Goal: Navigation & Orientation: Find specific page/section

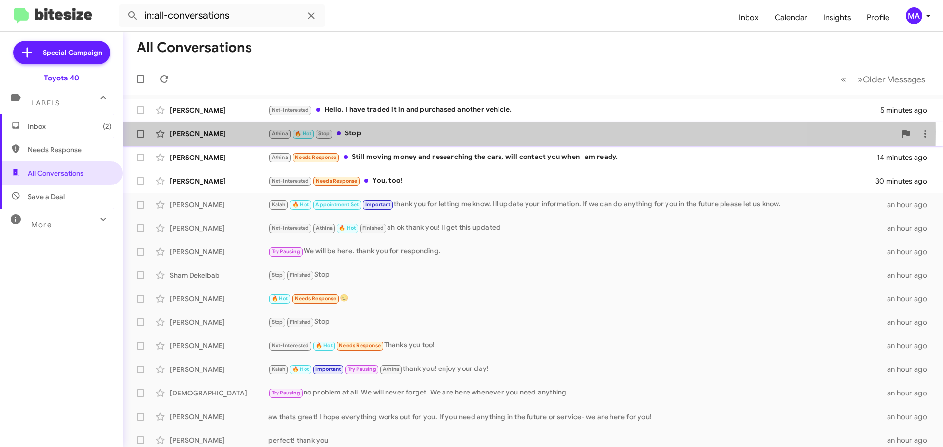
click at [372, 132] on div "Athina 🔥 Hot Stop Stop" at bounding box center [581, 133] width 627 height 11
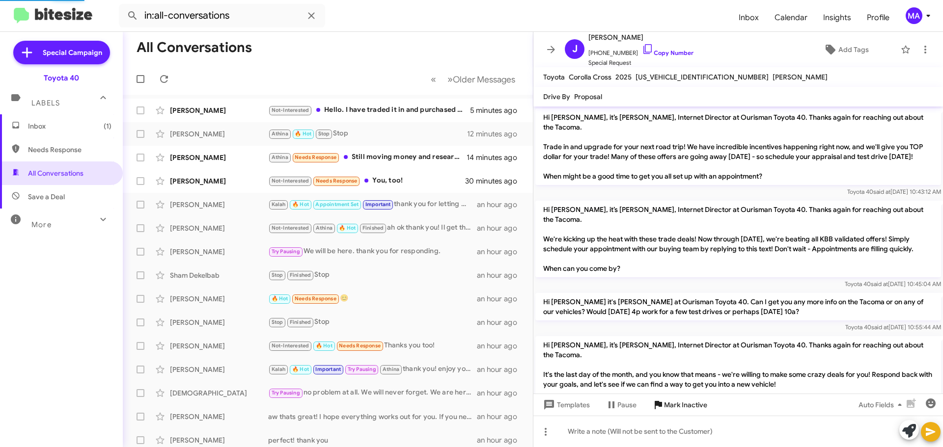
scroll to position [765, 0]
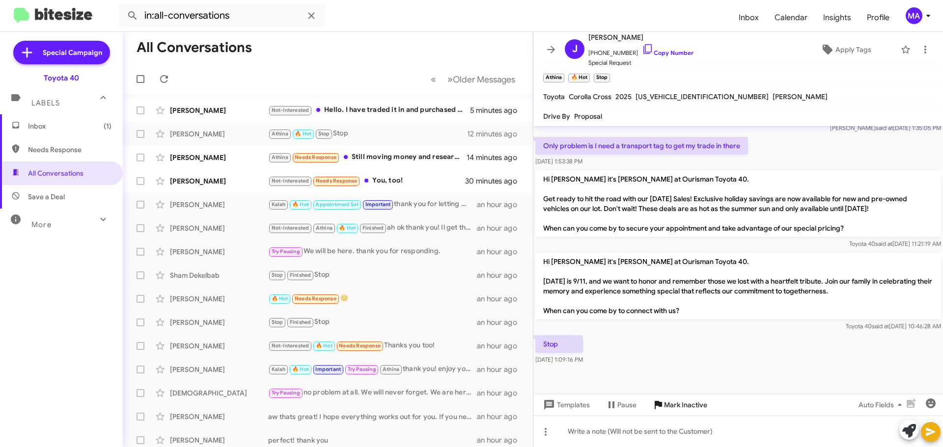
click at [683, 404] on span "Mark Inactive" at bounding box center [685, 405] width 43 height 18
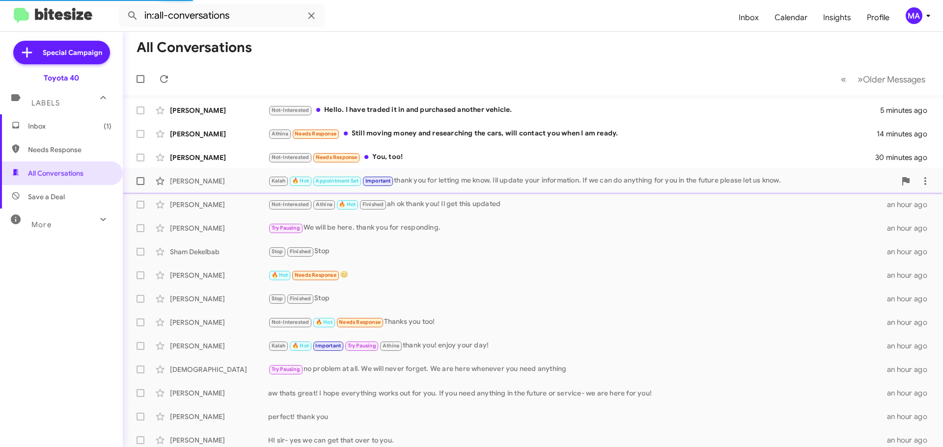
click at [402, 182] on div "Kalah 🔥 Hot Appointment Set Important thank you for letting me know. Ill update…" at bounding box center [581, 180] width 627 height 11
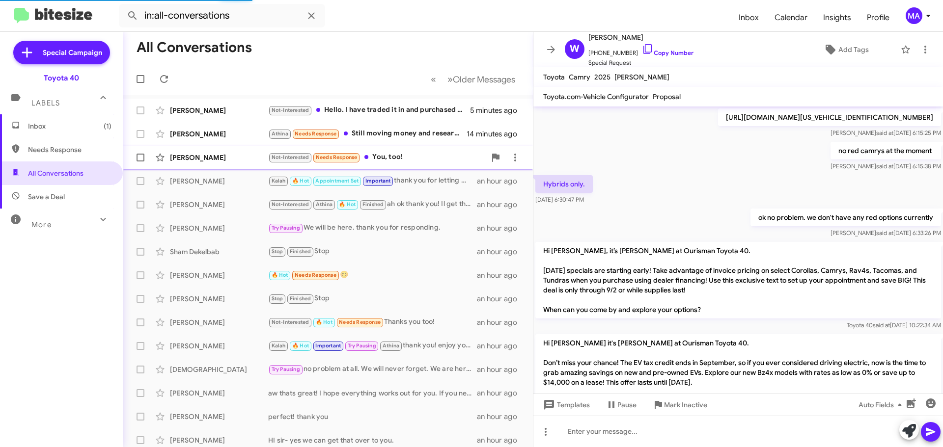
scroll to position [724, 0]
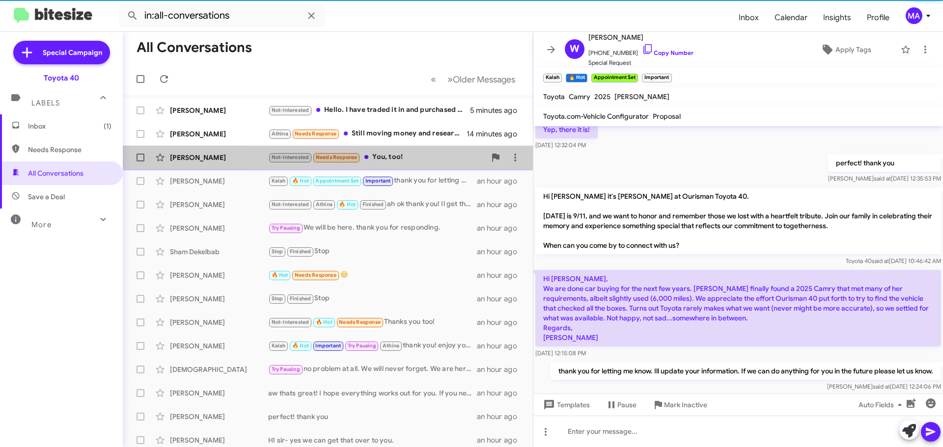
click at [392, 157] on div "Not-Interested Needs Response You, too!" at bounding box center [376, 157] width 217 height 11
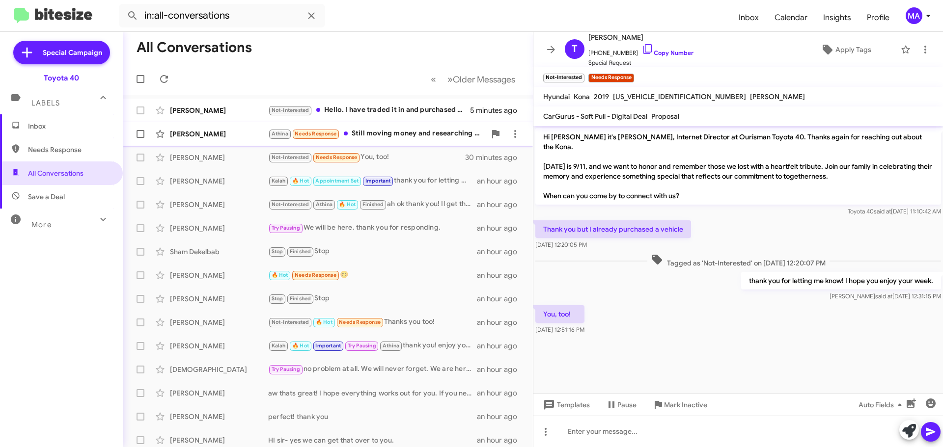
click at [385, 136] on div "Athina Needs Response Still moving money and researching the cars, will contact…" at bounding box center [376, 133] width 217 height 11
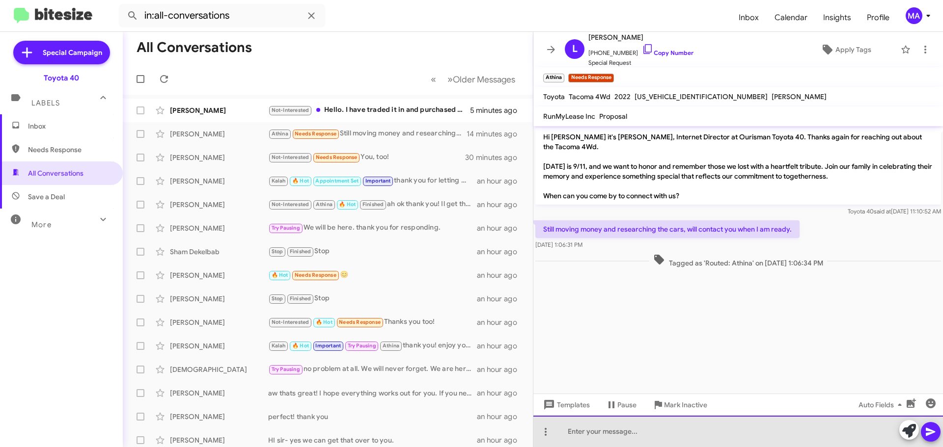
click at [621, 433] on div at bounding box center [737, 431] width 409 height 31
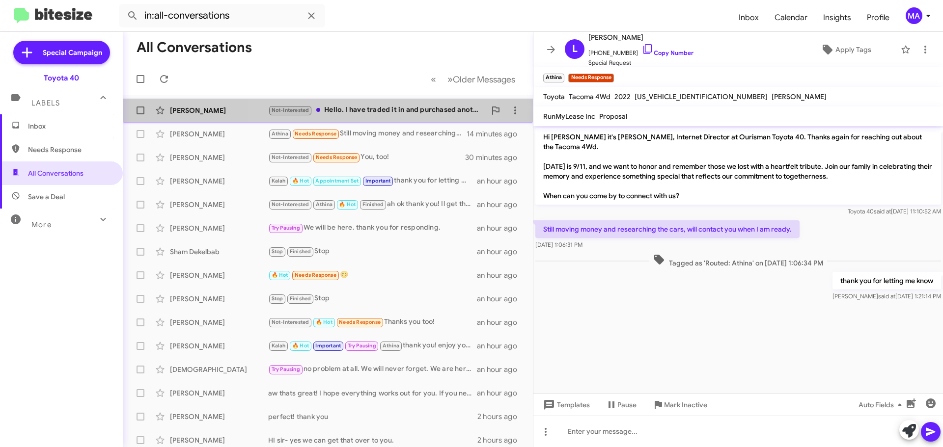
click at [353, 105] on div "Not-Interested Hello. I have traded it in and purchased another vehicle." at bounding box center [376, 110] width 217 height 11
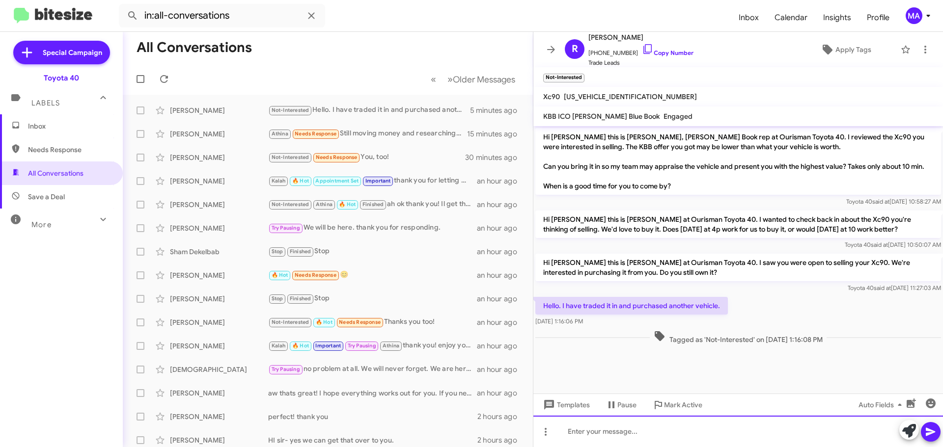
click at [642, 430] on div at bounding box center [737, 431] width 409 height 31
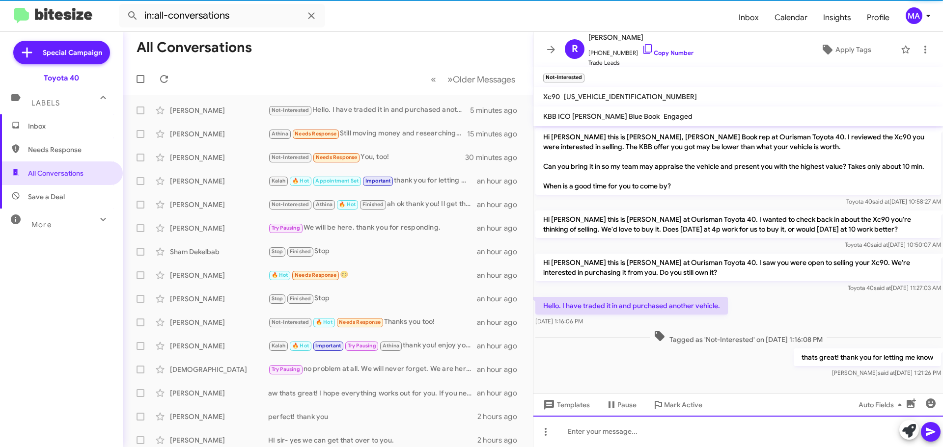
scroll to position [11, 0]
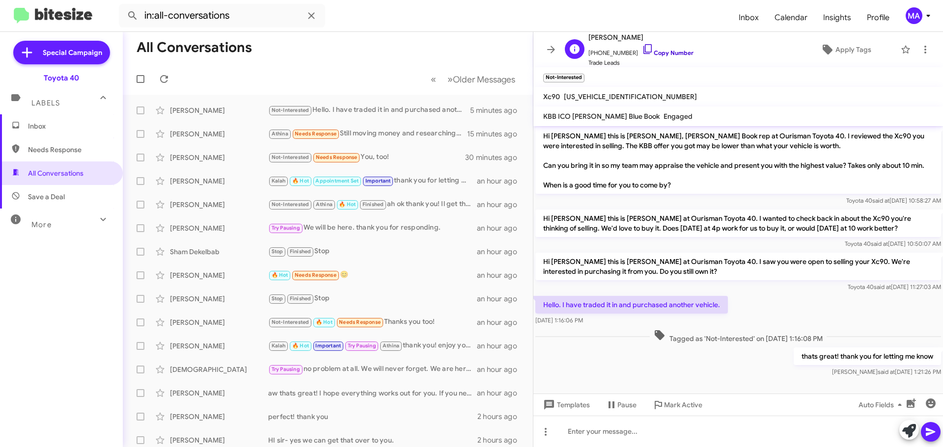
click at [642, 49] on icon at bounding box center [648, 49] width 12 height 12
drag, startPoint x: 605, startPoint y: 322, endPoint x: 543, endPoint y: 300, distance: 65.7
click at [543, 300] on div "Hello. I have traded it in and purchased another vehicle. [DATE] 1:16:06 PM" at bounding box center [631, 310] width 192 height 29
copy div "Hello. I have traded it in and purchased another vehicle. [DATE] 1:16:06 PM"
click at [50, 126] on span "Inbox" at bounding box center [69, 126] width 83 height 10
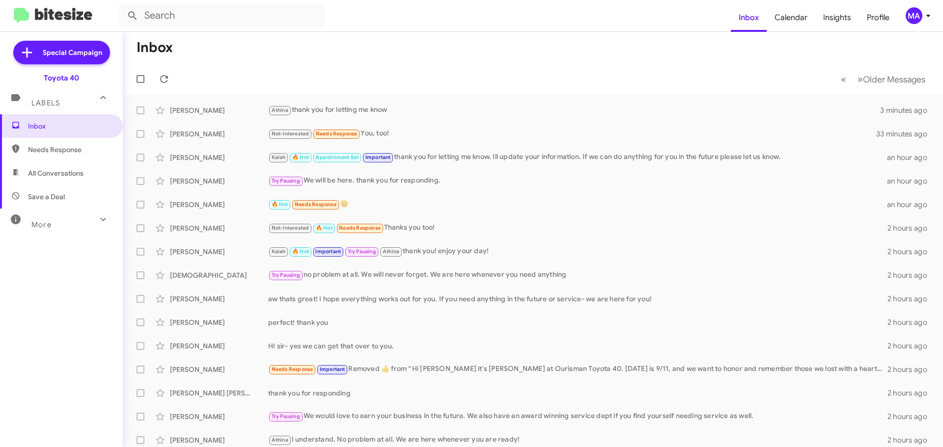
click at [50, 157] on span "Needs Response" at bounding box center [61, 150] width 123 height 24
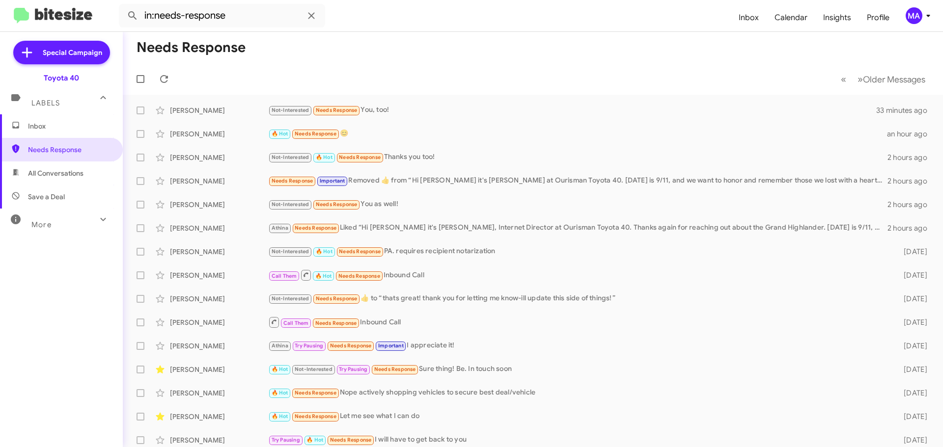
click at [51, 174] on span "All Conversations" at bounding box center [55, 173] width 55 height 10
type input "in:all-conversations"
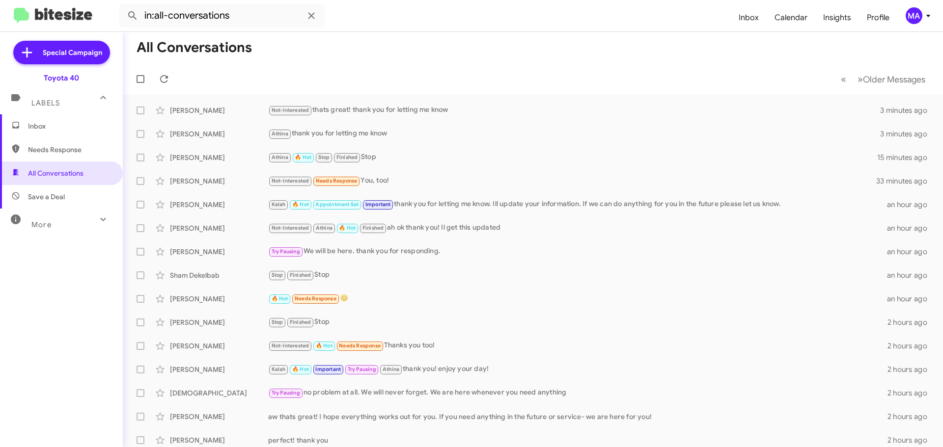
click at [42, 127] on span "Inbox" at bounding box center [69, 126] width 83 height 10
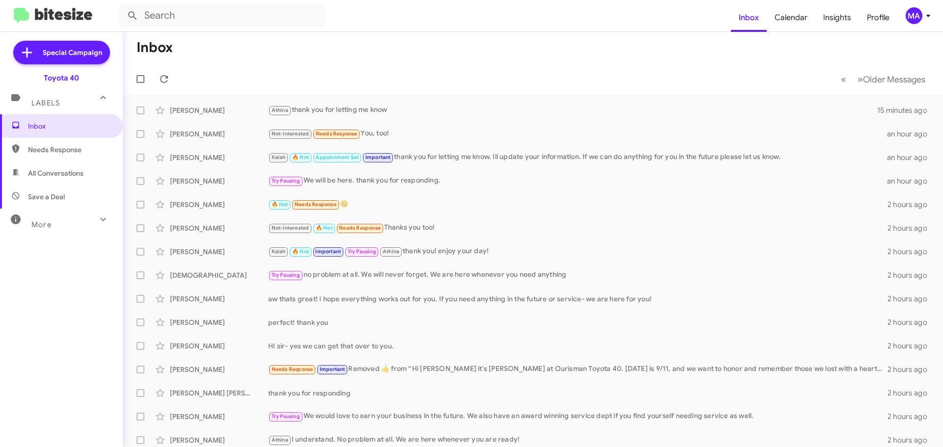
click at [54, 174] on span "All Conversations" at bounding box center [55, 173] width 55 height 10
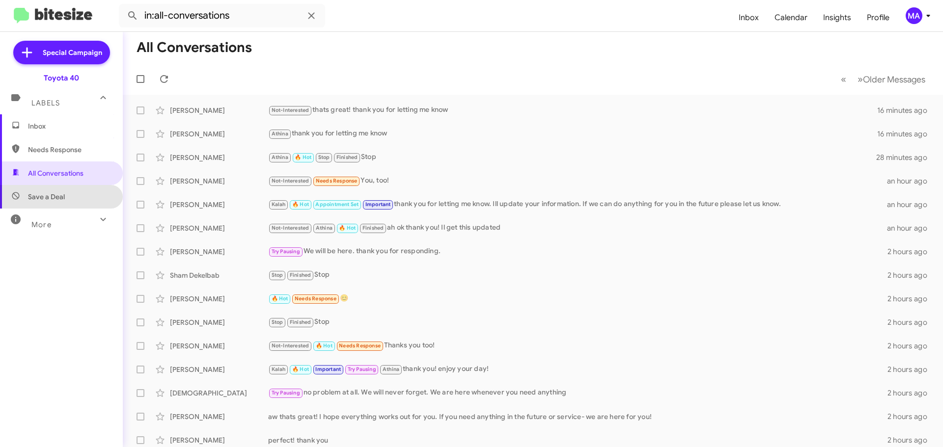
click at [66, 195] on span "Save a Deal" at bounding box center [61, 197] width 123 height 24
type input "in:not-interested"
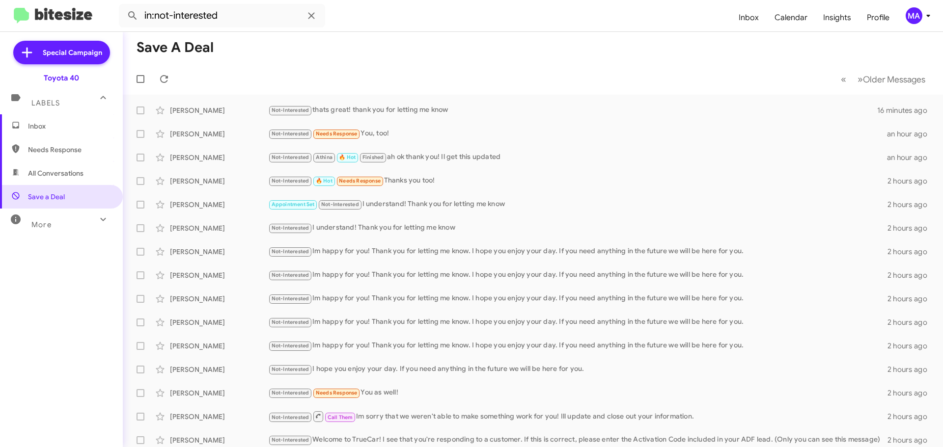
click at [53, 127] on span "Inbox" at bounding box center [69, 126] width 83 height 10
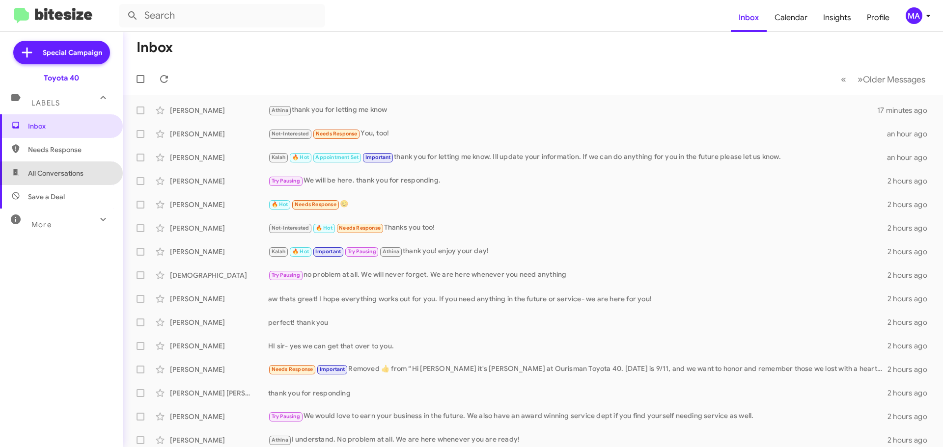
click at [66, 177] on span "All Conversations" at bounding box center [55, 173] width 55 height 10
type input "in:all-conversations"
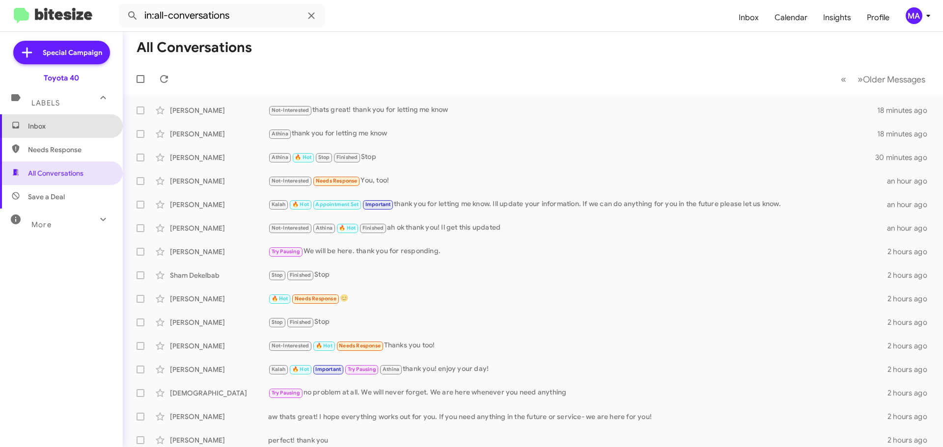
click at [63, 127] on span "Inbox" at bounding box center [69, 126] width 83 height 10
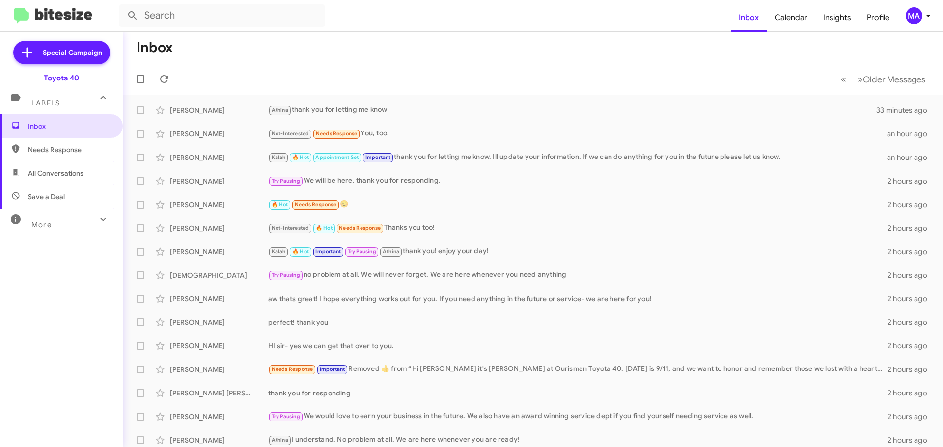
click at [58, 193] on span "Save a Deal" at bounding box center [46, 197] width 37 height 10
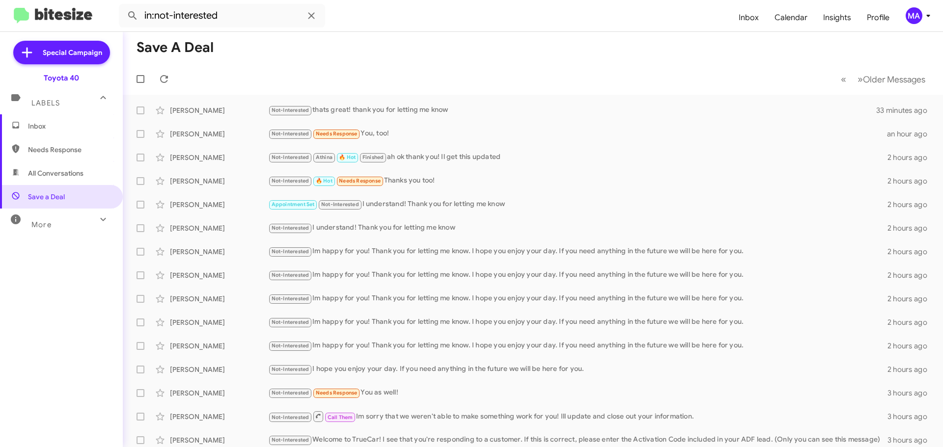
click at [55, 175] on span "All Conversations" at bounding box center [55, 173] width 55 height 10
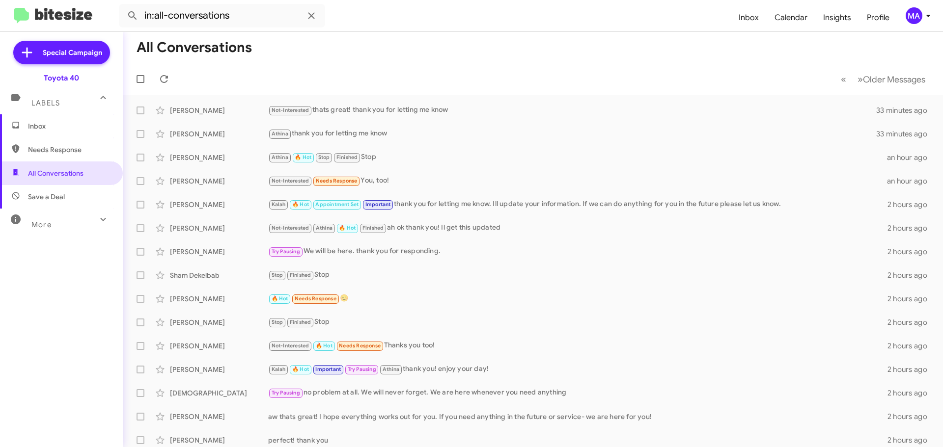
click at [46, 150] on span "Needs Response" at bounding box center [69, 150] width 83 height 10
type input "in:needs-response"
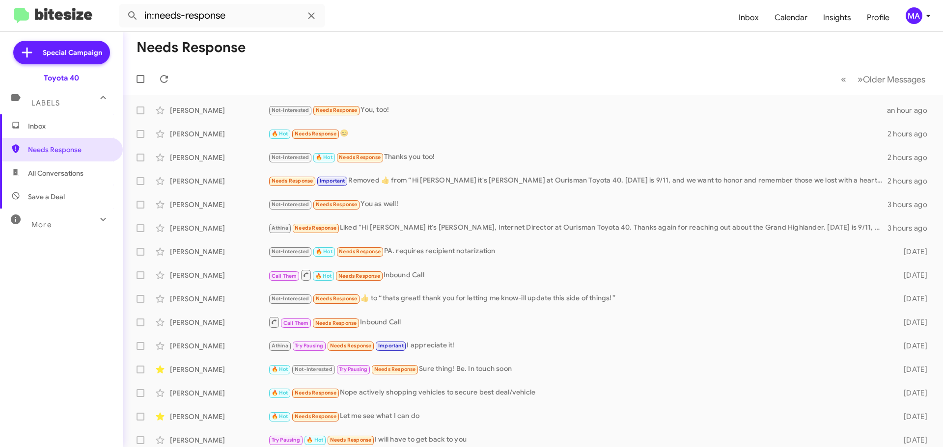
click at [43, 129] on span "Inbox" at bounding box center [69, 126] width 83 height 10
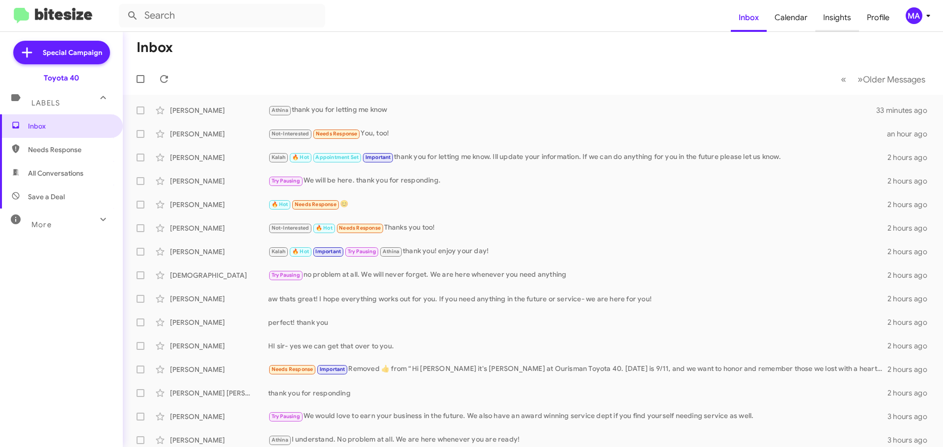
click at [831, 19] on span "Insights" at bounding box center [837, 17] width 44 height 28
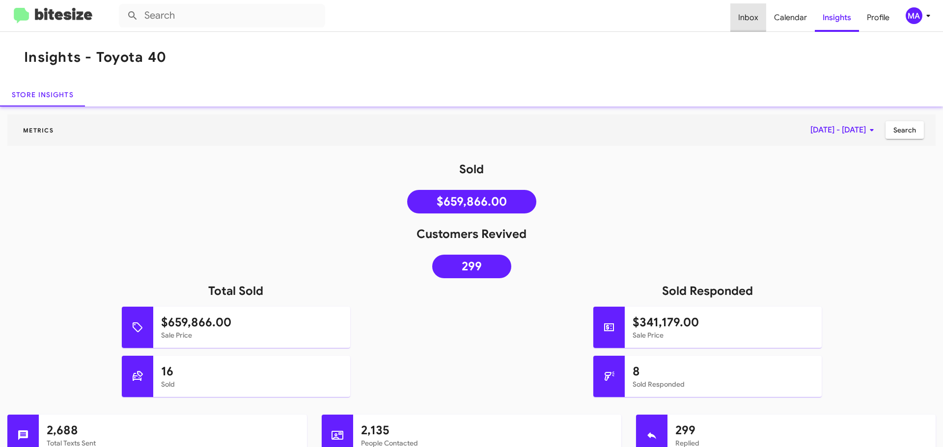
click at [750, 16] on span "Inbox" at bounding box center [748, 17] width 36 height 28
